Goal: Task Accomplishment & Management: Manage account settings

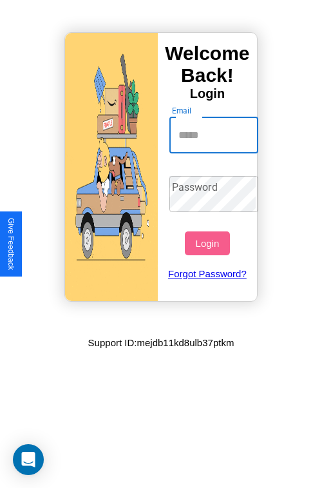
click at [215, 135] on input "Email" at bounding box center [215, 135] width 90 height 36
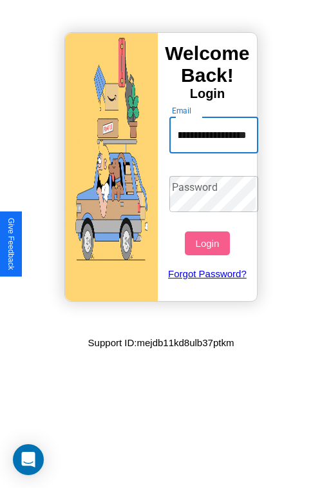
scroll to position [0, 49]
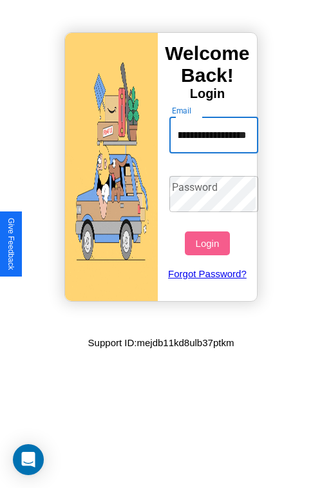
type input "**********"
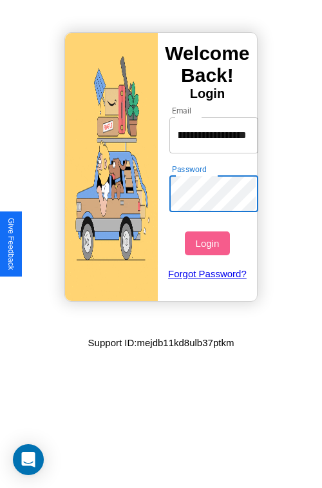
scroll to position [0, 0]
click at [209, 243] on button "Login" at bounding box center [207, 243] width 44 height 24
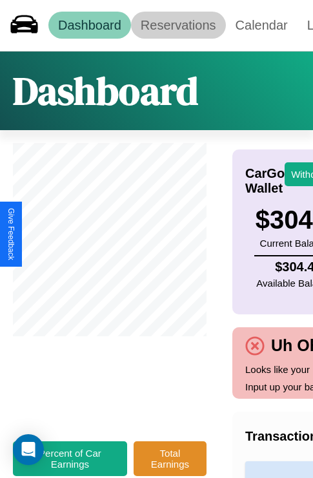
click at [178, 25] on link "Reservations" at bounding box center [178, 25] width 95 height 27
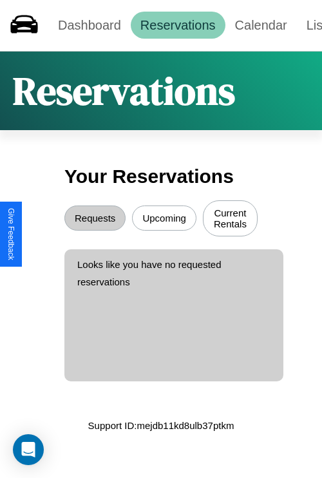
click at [164, 220] on button "Upcoming" at bounding box center [164, 218] width 64 height 25
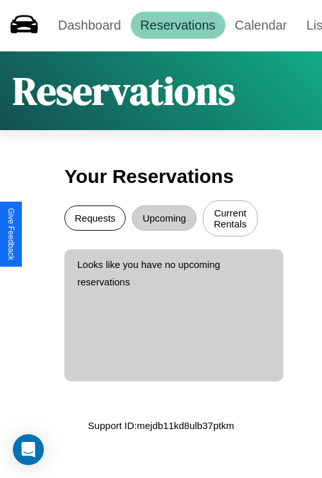
click at [95, 220] on button "Requests" at bounding box center [94, 218] width 61 height 25
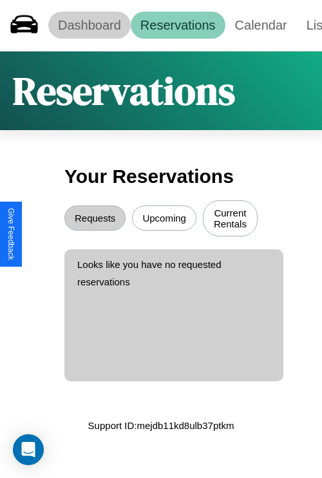
click at [89, 25] on link "Dashboard" at bounding box center [89, 25] width 83 height 27
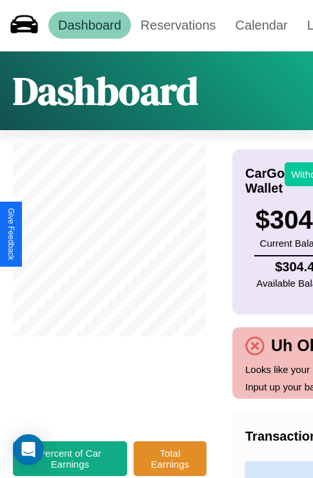
click at [303, 174] on button "Withdraw" at bounding box center [310, 174] width 53 height 24
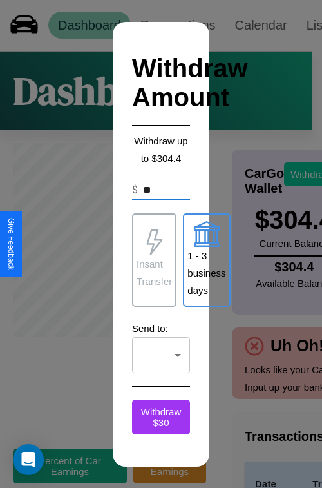
type input "*"
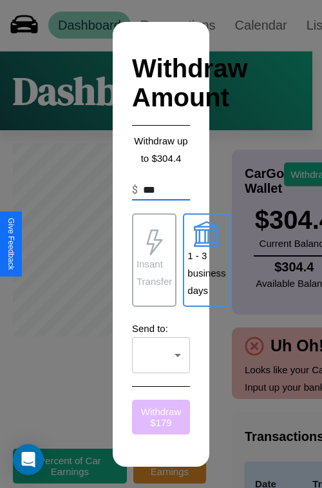
type input "***"
click at [161, 416] on button "Withdraw $ 179" at bounding box center [161, 417] width 58 height 35
